Goal: Transaction & Acquisition: Book appointment/travel/reservation

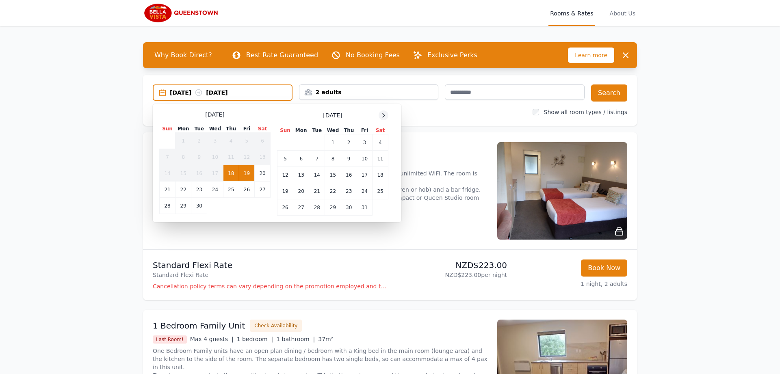
click at [382, 116] on icon at bounding box center [383, 115] width 6 height 6
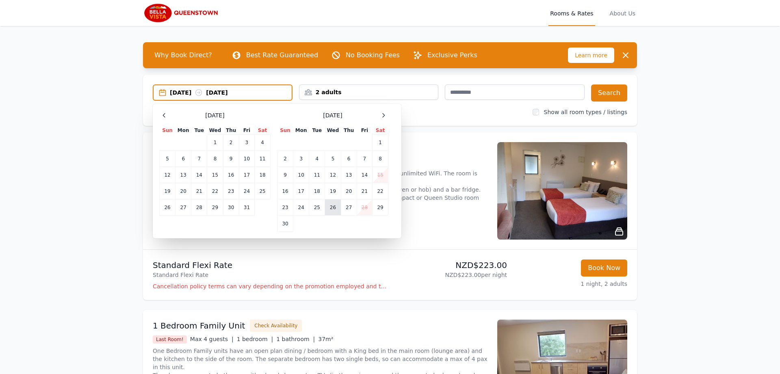
click at [334, 207] on td "26" at bounding box center [333, 207] width 16 height 16
click at [347, 208] on td "27" at bounding box center [349, 207] width 16 height 16
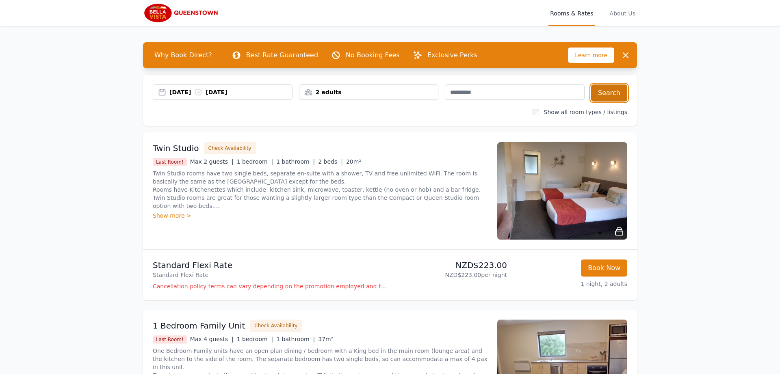
click at [617, 93] on button "Search" at bounding box center [609, 92] width 36 height 17
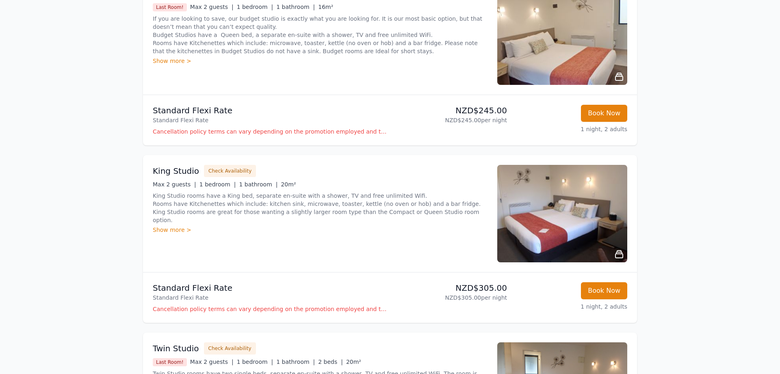
scroll to position [166, 0]
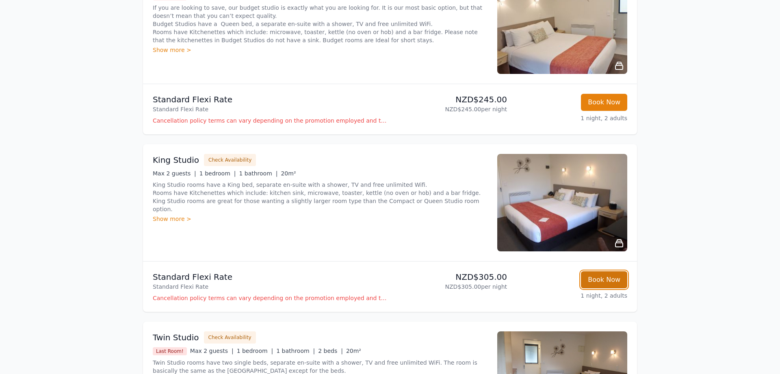
click at [605, 277] on button "Book Now" at bounding box center [604, 279] width 46 height 17
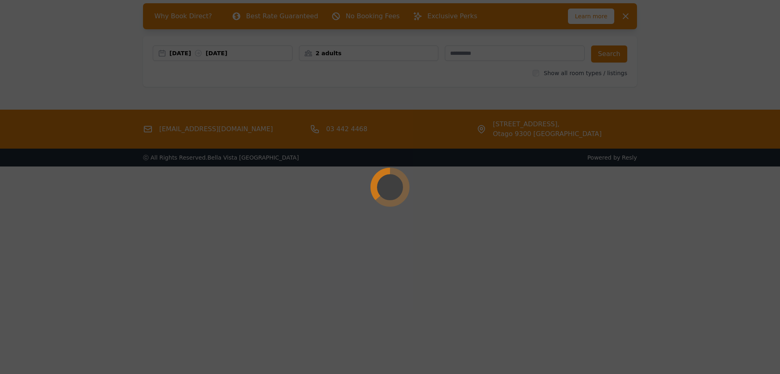
scroll to position [39, 0]
select select "**"
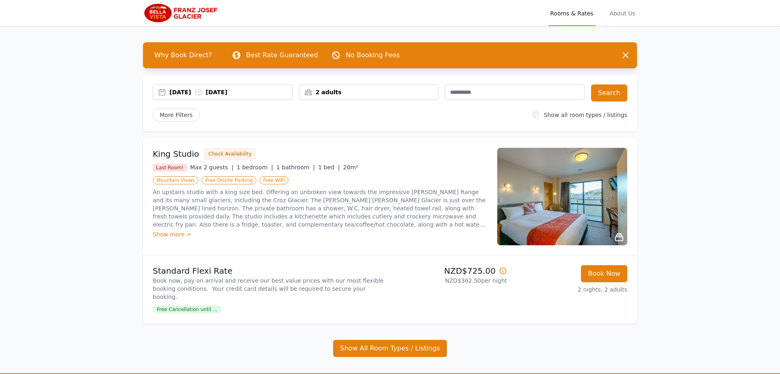
scroll to position [41, 0]
